Goal: Information Seeking & Learning: Learn about a topic

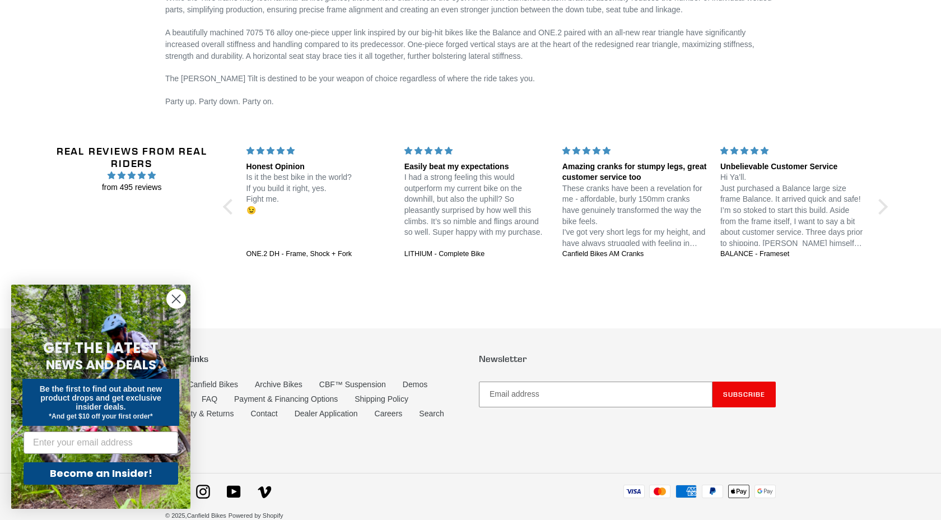
scroll to position [1853, 0]
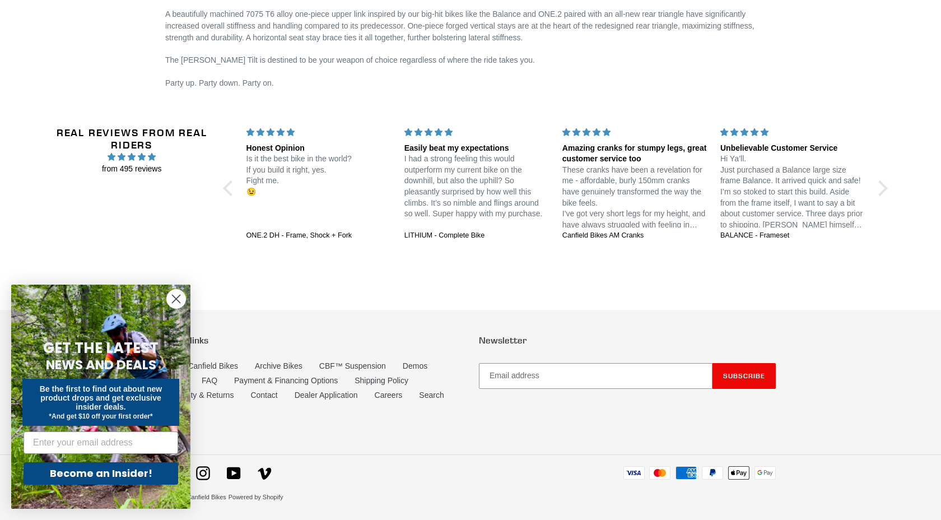
click at [173, 300] on circle "Close dialog" at bounding box center [176, 299] width 18 height 18
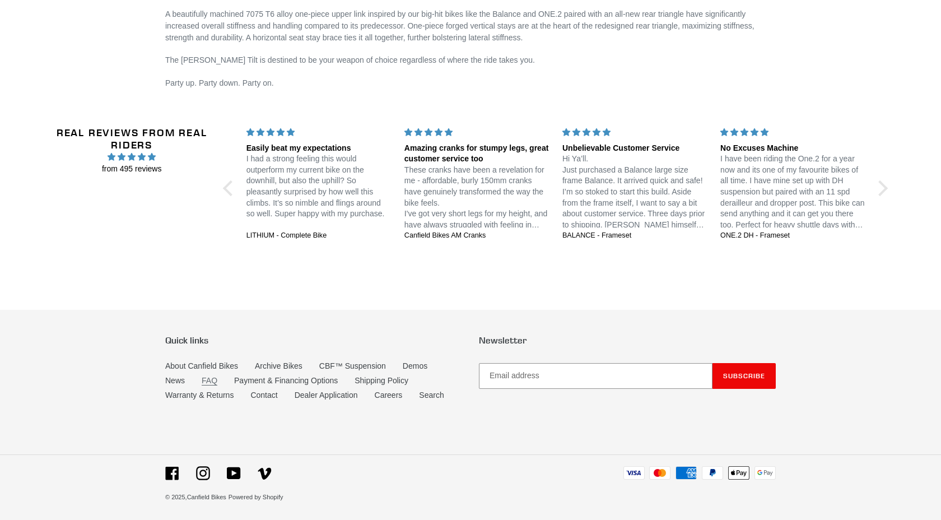
click at [205, 379] on link "FAQ" at bounding box center [210, 381] width 16 height 10
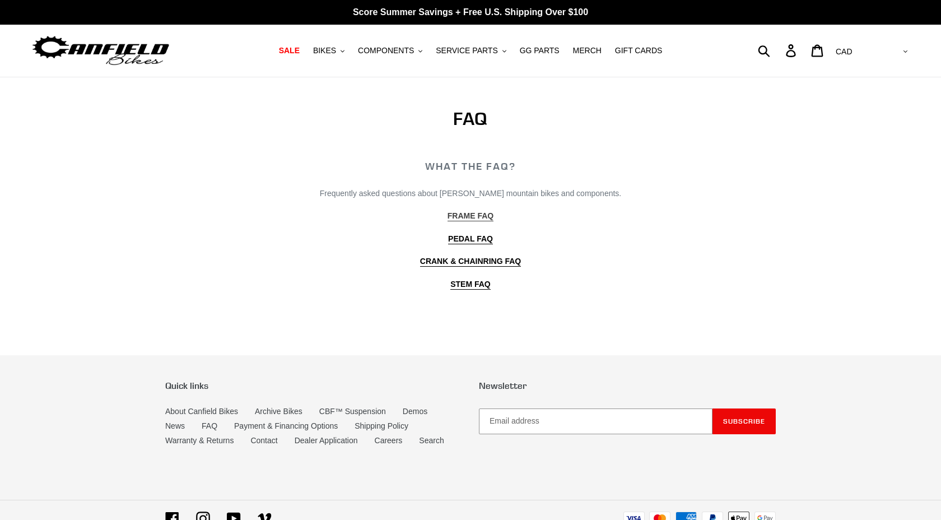
click at [457, 216] on b "FRAME FAQ" at bounding box center [471, 215] width 46 height 9
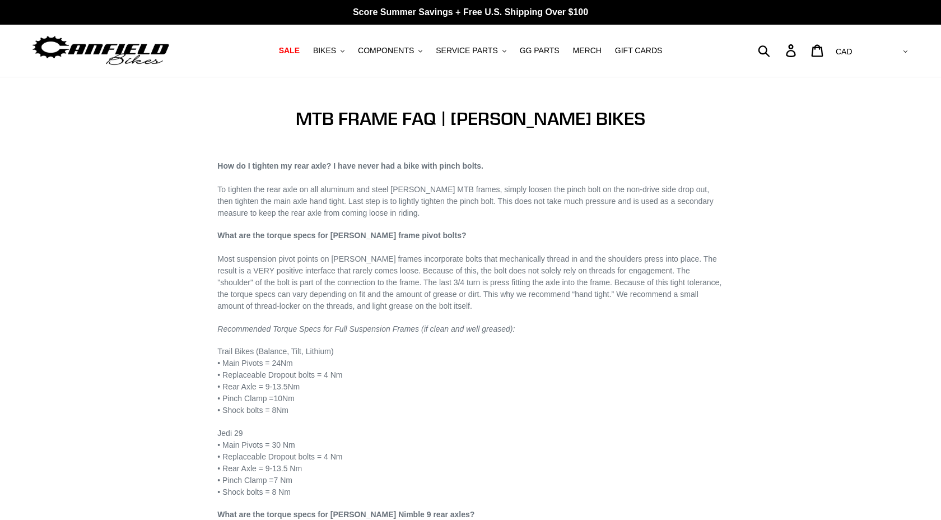
scroll to position [1, 0]
